Goal: Task Accomplishment & Management: Use online tool/utility

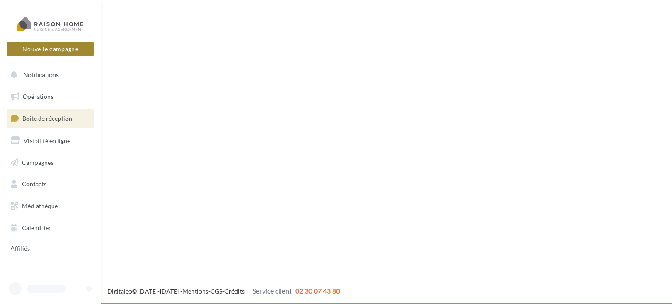
click at [74, 47] on button "Nouvelle campagne" at bounding box center [50, 49] width 87 height 15
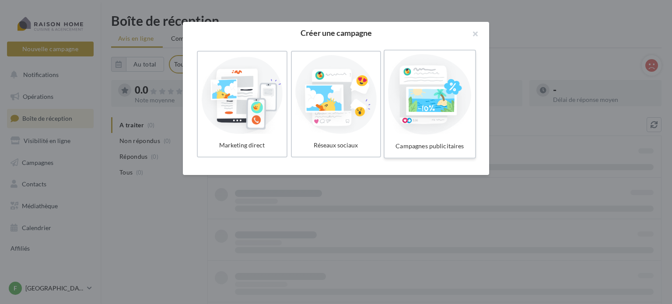
click at [433, 102] on div at bounding box center [429, 94] width 83 height 80
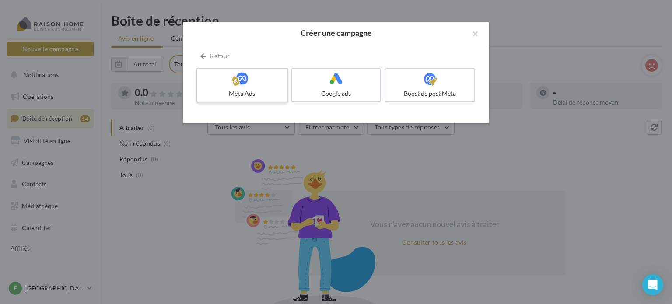
click at [248, 85] on icon at bounding box center [242, 78] width 13 height 13
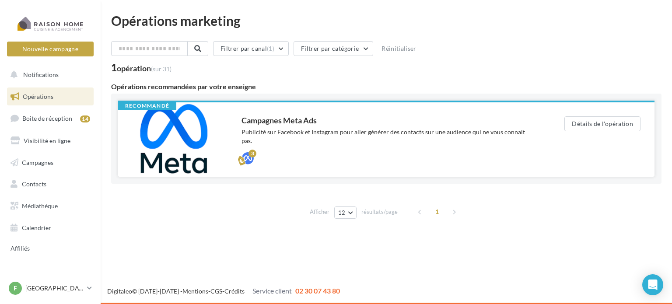
click at [525, 133] on div "Publicité sur Facebook et Instagram pour aller générer des contacts sur une aud…" at bounding box center [385, 136] width 288 height 17
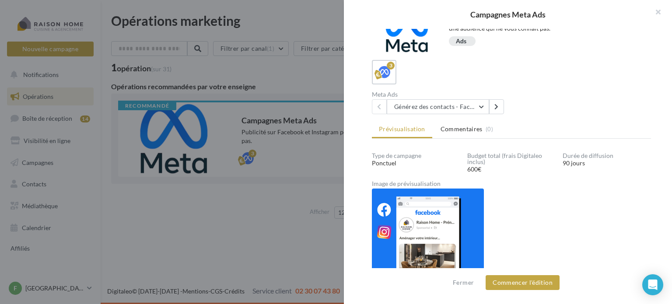
scroll to position [91, 0]
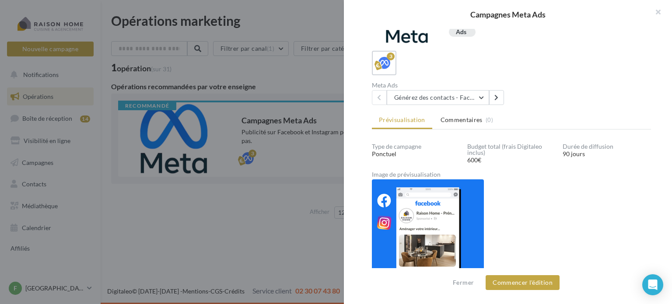
click at [477, 104] on div "Compte Publicitaire Meta Manquant Votre compte Meta Ads doit être renseigné afi…" at bounding box center [511, 152] width 335 height 247
click at [476, 98] on button "Générez des contacts - Facebook Lead Ads 3 mois" at bounding box center [438, 97] width 102 height 15
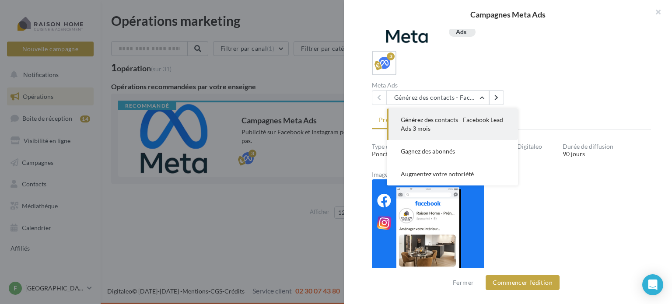
click at [555, 101] on div "Meta Ads Générez des contacts - Facebook Lead Ads 3 mois Générez des contacts -…" at bounding box center [515, 93] width 286 height 23
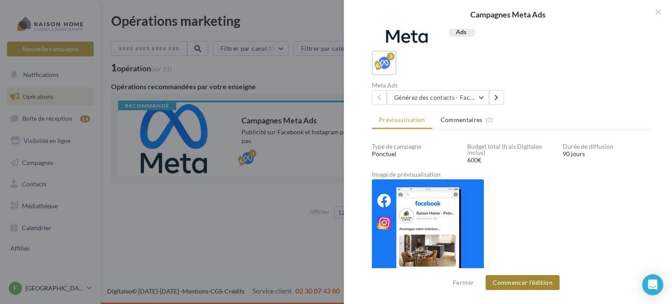
click at [528, 284] on button "Commencer l'édition" at bounding box center [523, 282] width 74 height 15
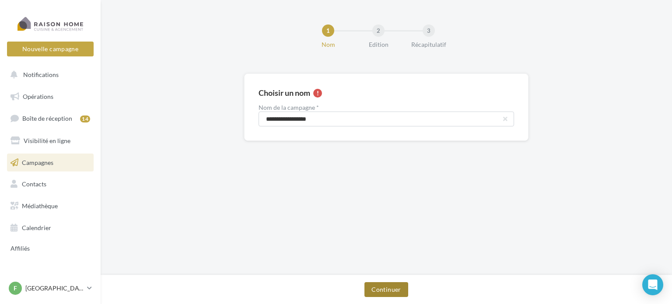
click at [390, 284] on button "Continuer" at bounding box center [385, 289] width 43 height 15
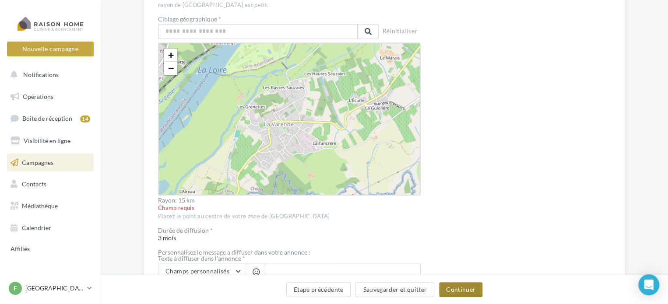
scroll to position [259, 0]
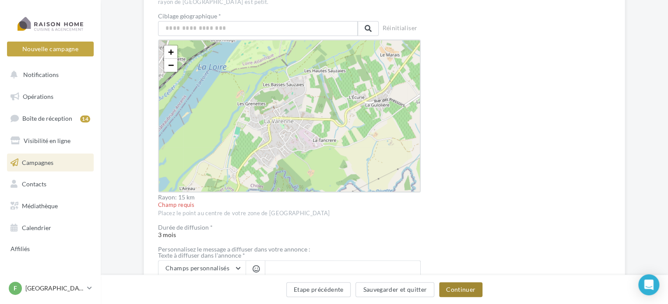
click at [464, 296] on button "Continuer" at bounding box center [460, 289] width 43 height 15
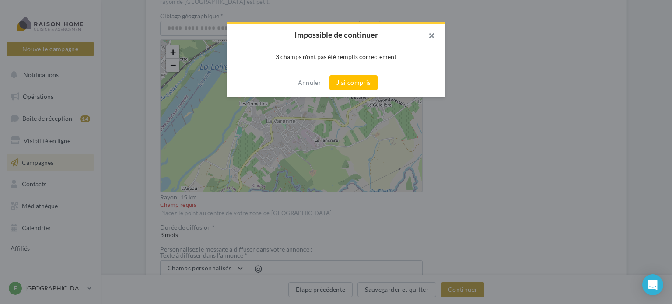
click at [427, 36] on button "button" at bounding box center [427, 37] width 35 height 26
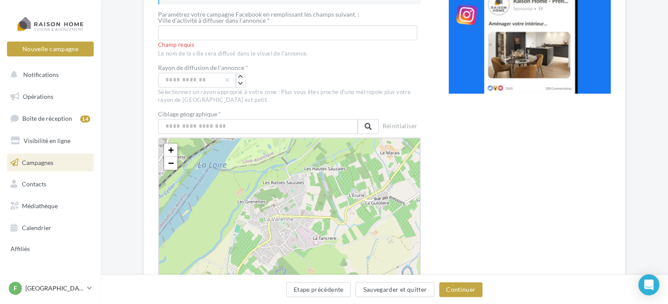
scroll to position [161, 0]
click at [35, 292] on p "[GEOGRAPHIC_DATA]" at bounding box center [54, 288] width 58 height 9
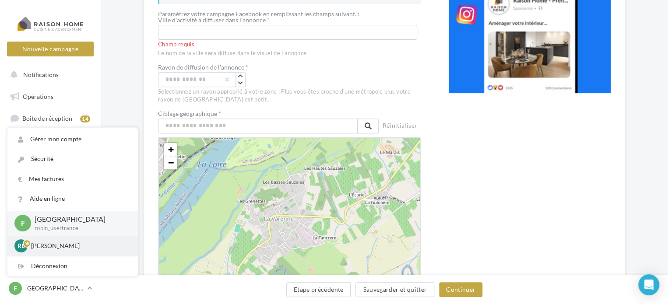
click at [56, 245] on p "[PERSON_NAME]" at bounding box center [79, 245] width 96 height 9
